Goal: Ask a question

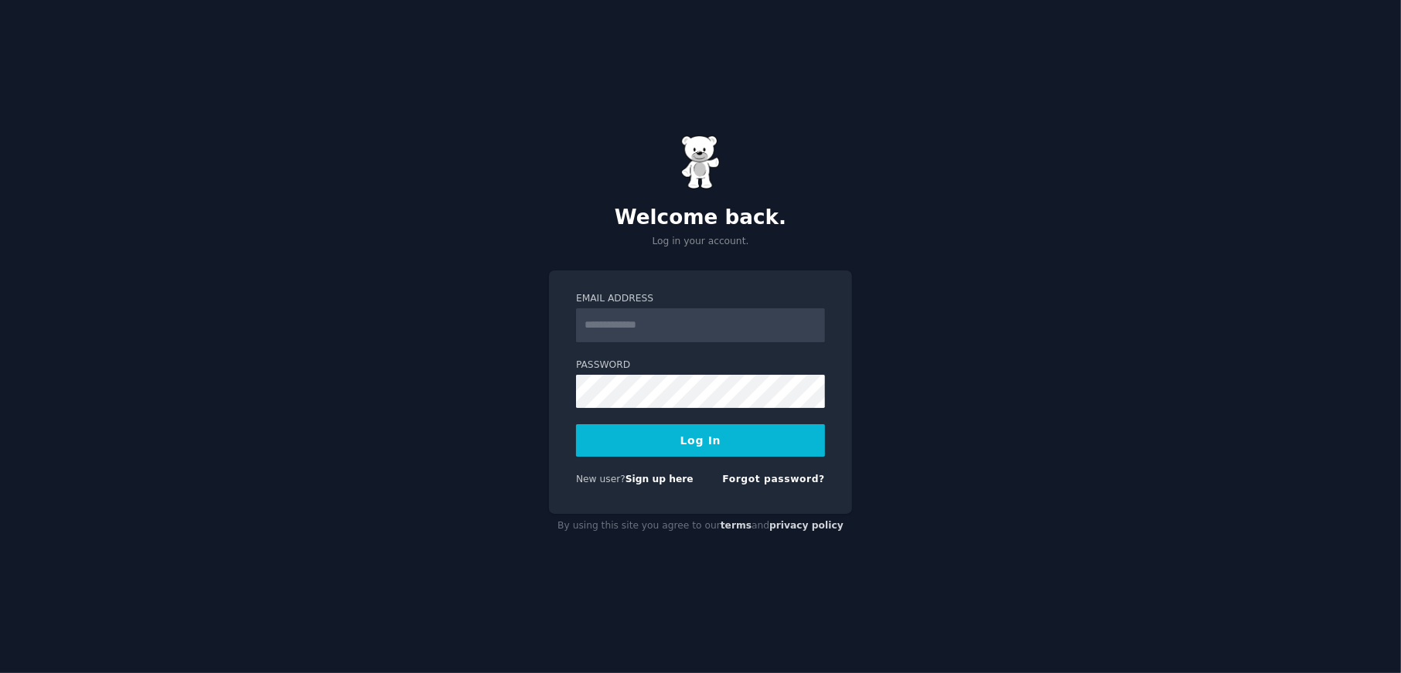
click at [691, 324] on input "Email Address" at bounding box center [700, 325] width 249 height 34
type input "**********"
click at [653, 439] on button "Log In" at bounding box center [700, 440] width 249 height 32
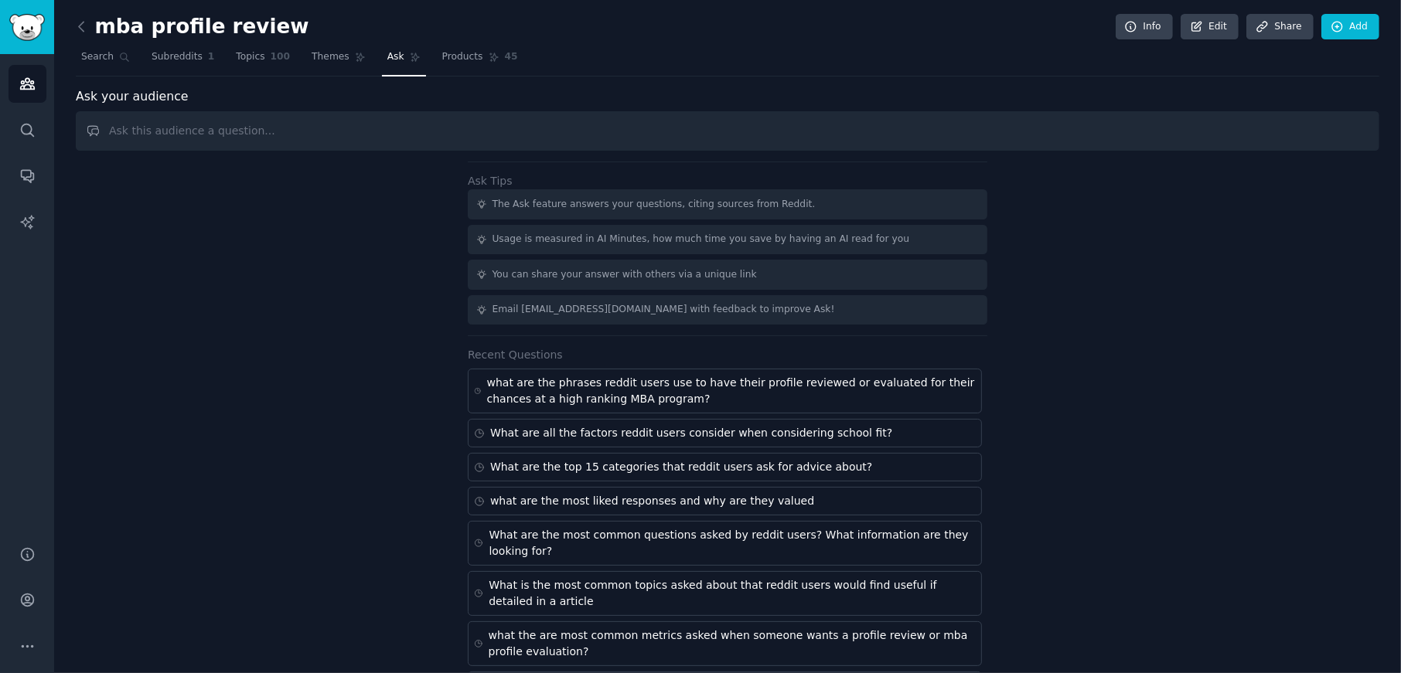
click at [388, 135] on input "text" at bounding box center [727, 130] width 1303 height 39
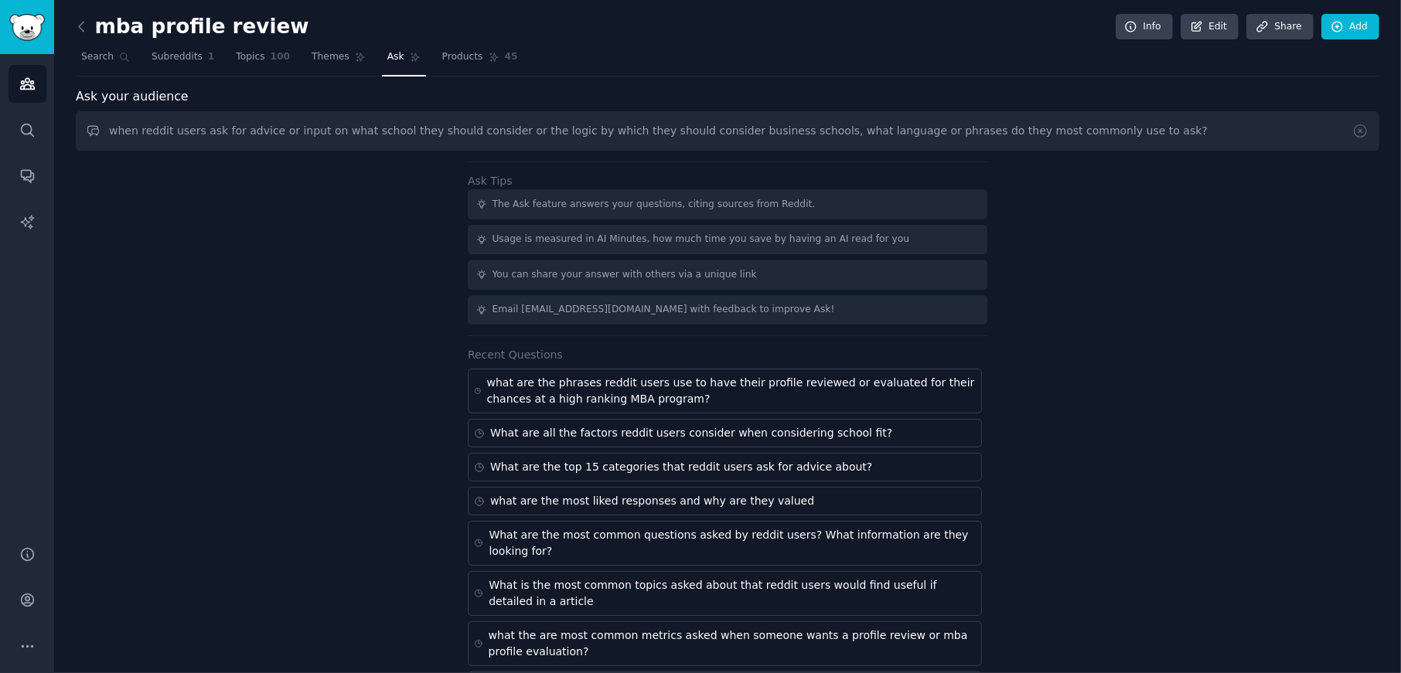
type input "when reddit users ask for advice or input on what school they should consider o…"
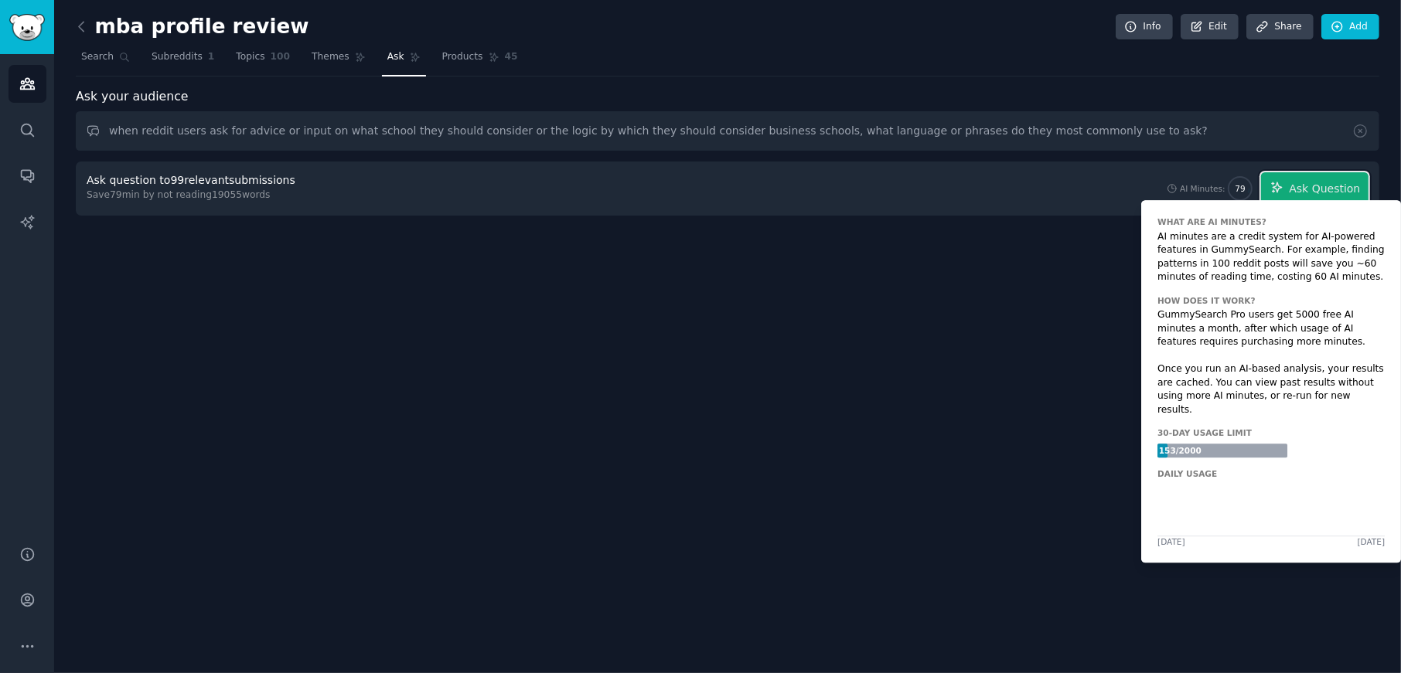
click at [1329, 185] on span "Ask Question" at bounding box center [1324, 189] width 71 height 16
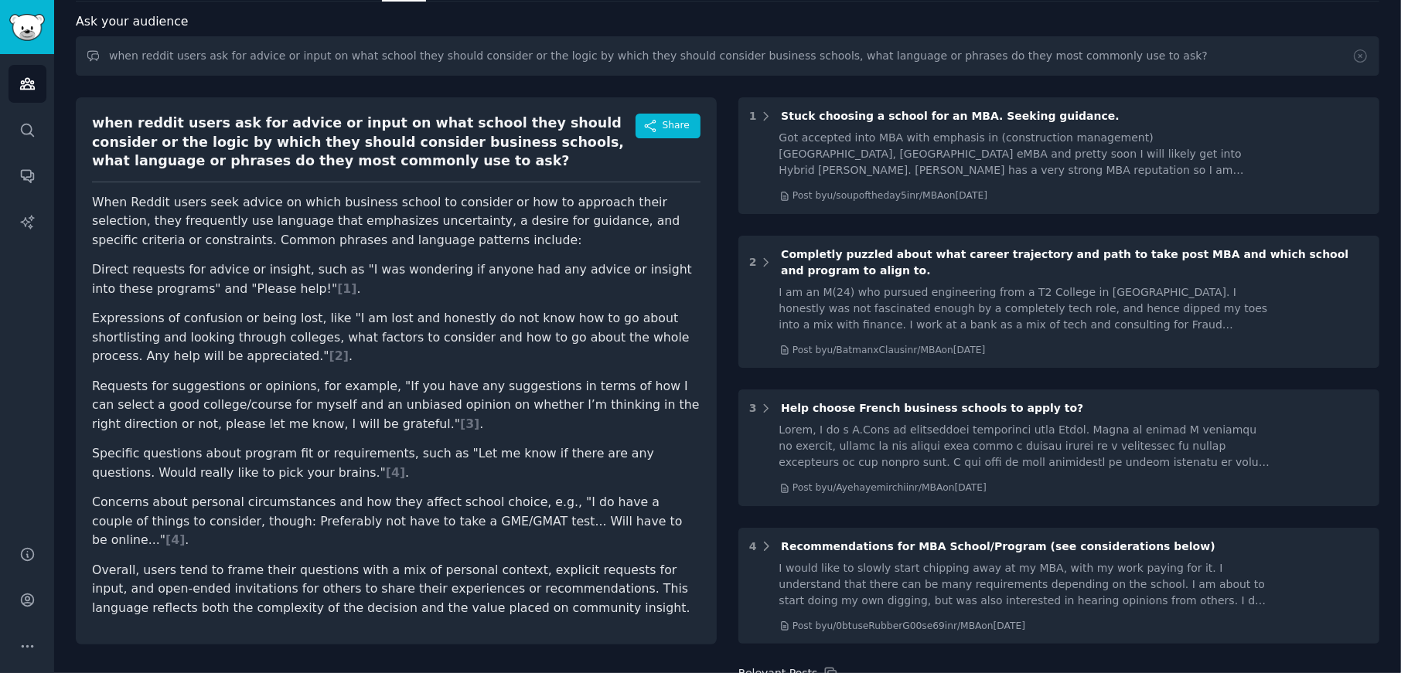
scroll to position [77, 0]
